Goal: Task Accomplishment & Management: Use online tool/utility

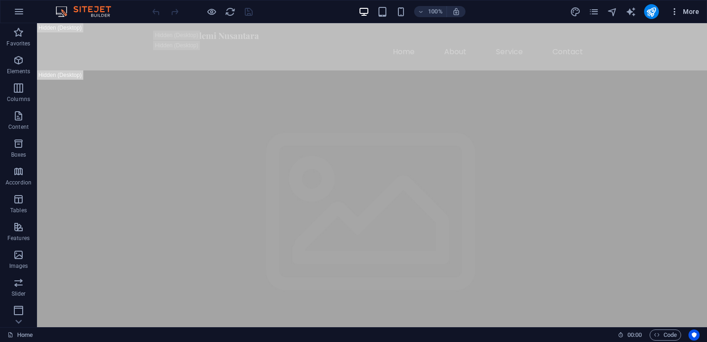
click at [691, 14] on span "More" at bounding box center [684, 11] width 29 height 9
click at [682, 12] on span "More" at bounding box center [684, 11] width 29 height 9
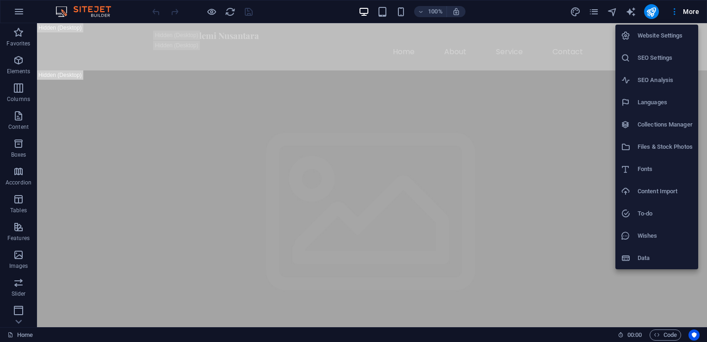
click at [286, 13] on div at bounding box center [353, 171] width 707 height 342
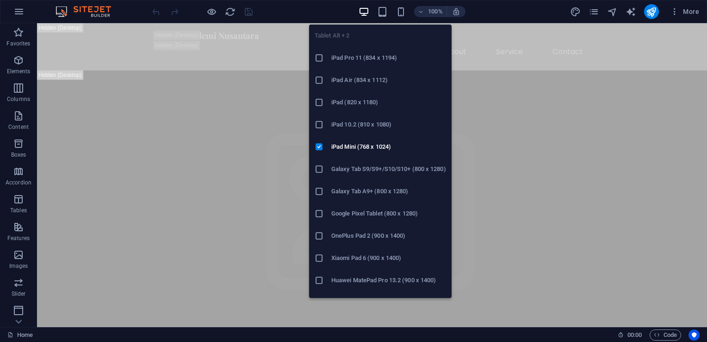
click at [380, 12] on icon "button" at bounding box center [382, 11] width 11 height 11
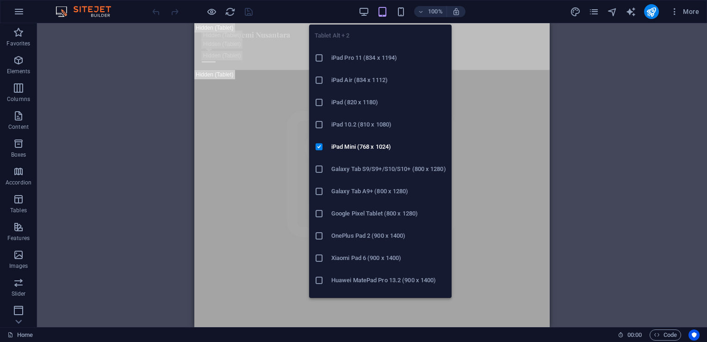
click at [380, 12] on icon "button" at bounding box center [382, 11] width 11 height 11
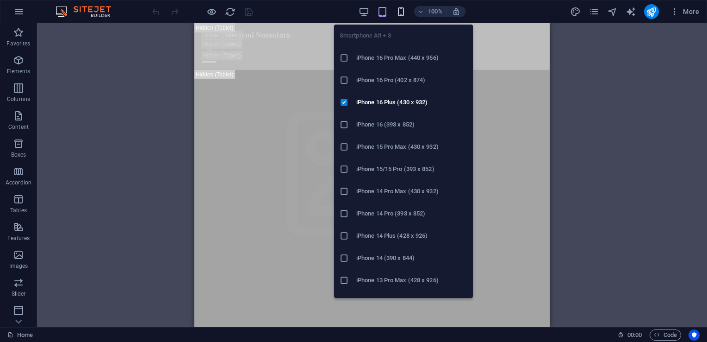
click at [402, 10] on icon "button" at bounding box center [401, 11] width 11 height 11
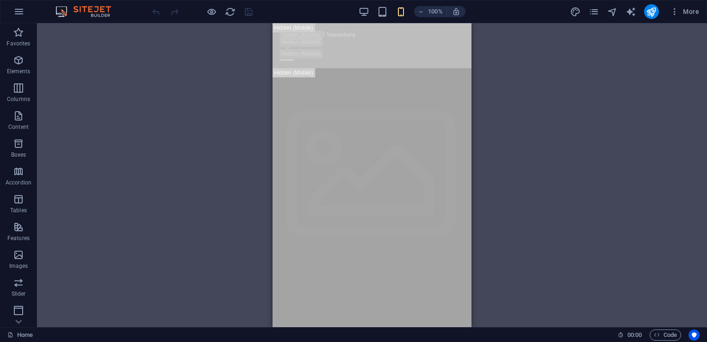
click at [585, 148] on div "Drag here to replace the existing content. Press “Ctrl” if you want to create a…" at bounding box center [372, 175] width 670 height 304
click at [359, 15] on icon "button" at bounding box center [364, 11] width 11 height 11
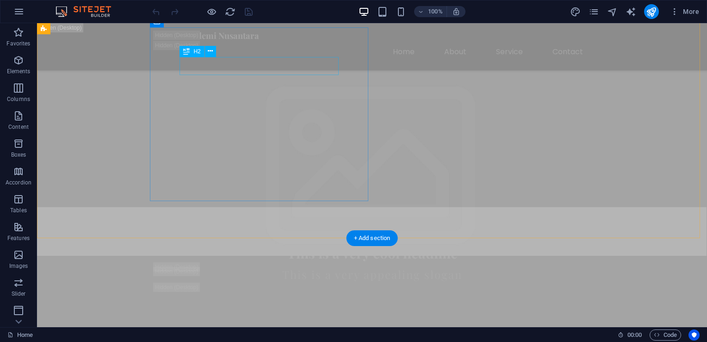
scroll to position [185, 0]
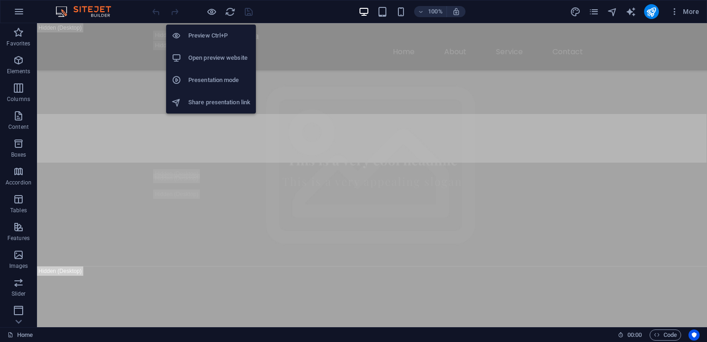
click at [212, 63] on li "Open preview website" at bounding box center [211, 58] width 90 height 22
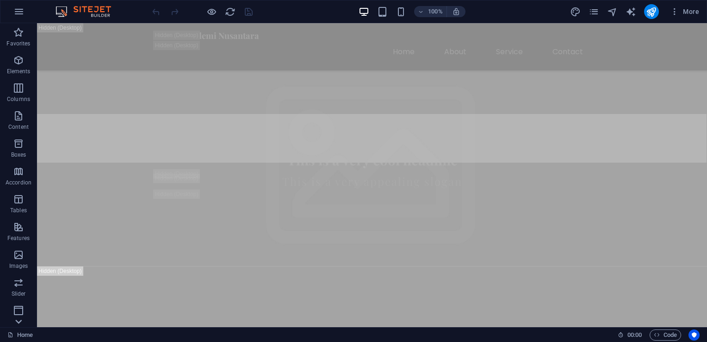
click at [12, 321] on icon at bounding box center [18, 321] width 13 height 13
click at [19, 321] on p "Collections" at bounding box center [18, 319] width 28 height 7
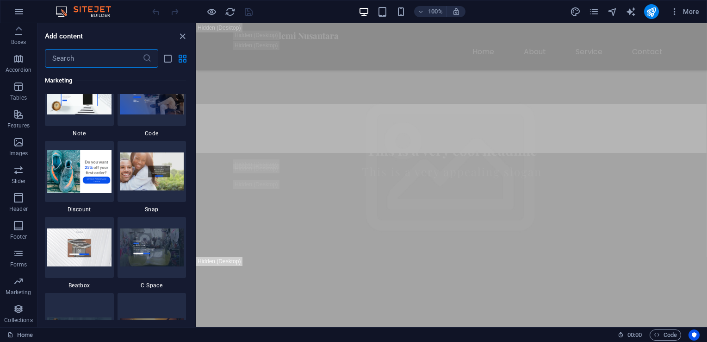
scroll to position [8475, 0]
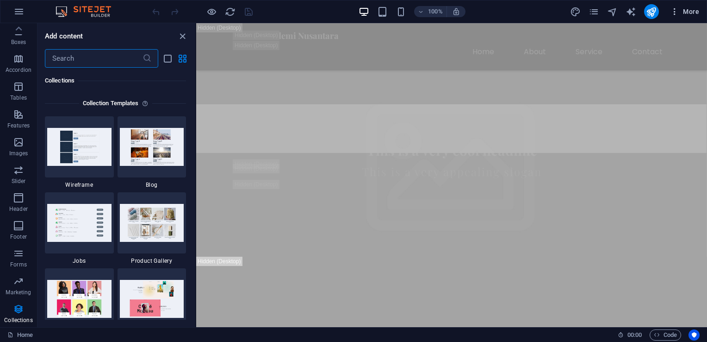
click at [671, 5] on button "More" at bounding box center [685, 11] width 37 height 15
drag, startPoint x: 628, startPoint y: 8, endPoint x: 574, endPoint y: 14, distance: 54.5
click at [627, 8] on icon "text_generator" at bounding box center [631, 11] width 11 height 11
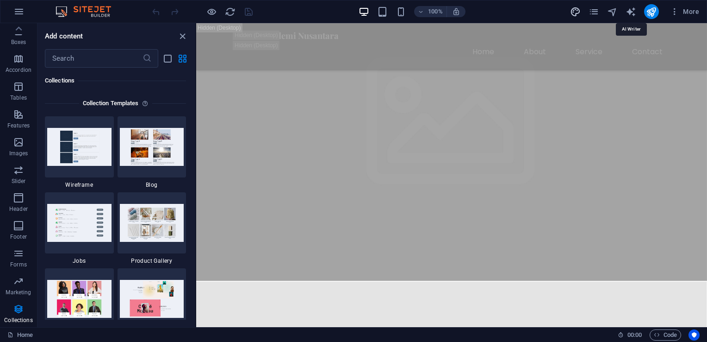
select select "English"
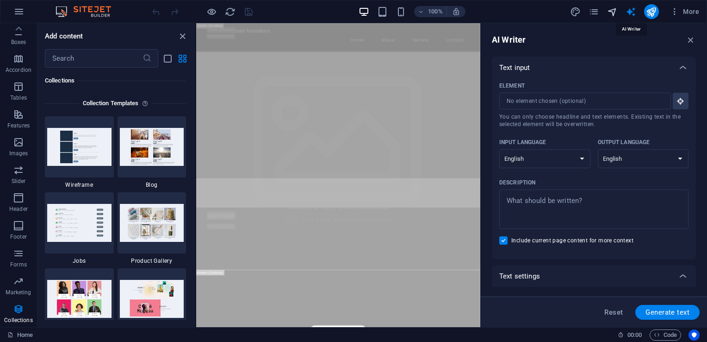
scroll to position [0, 0]
click at [596, 95] on input "Element ​ You can only choose headline and text elements. Existing text in the …" at bounding box center [582, 101] width 165 height 17
click at [692, 12] on span "More" at bounding box center [684, 11] width 29 height 9
